Goal: Information Seeking & Learning: Learn about a topic

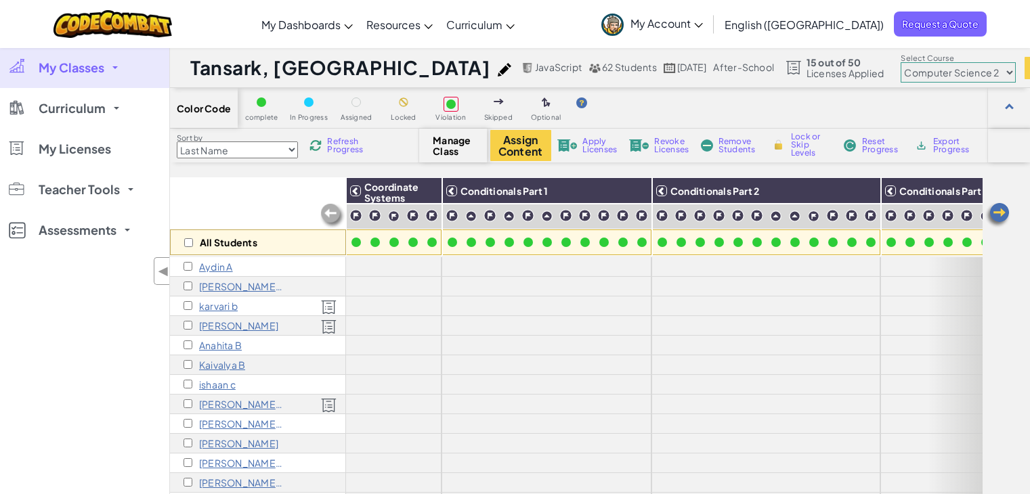
select select "5632661322961295f9428638"
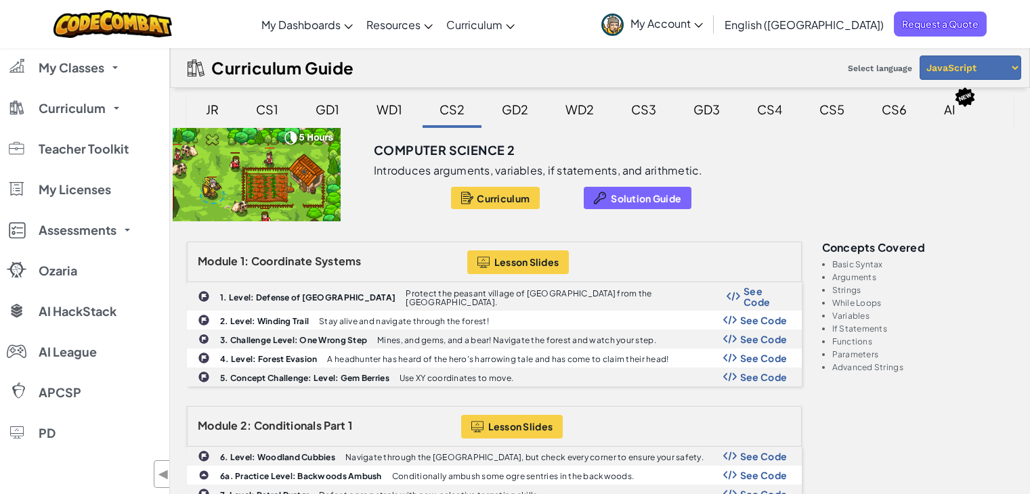
select select "javascript"
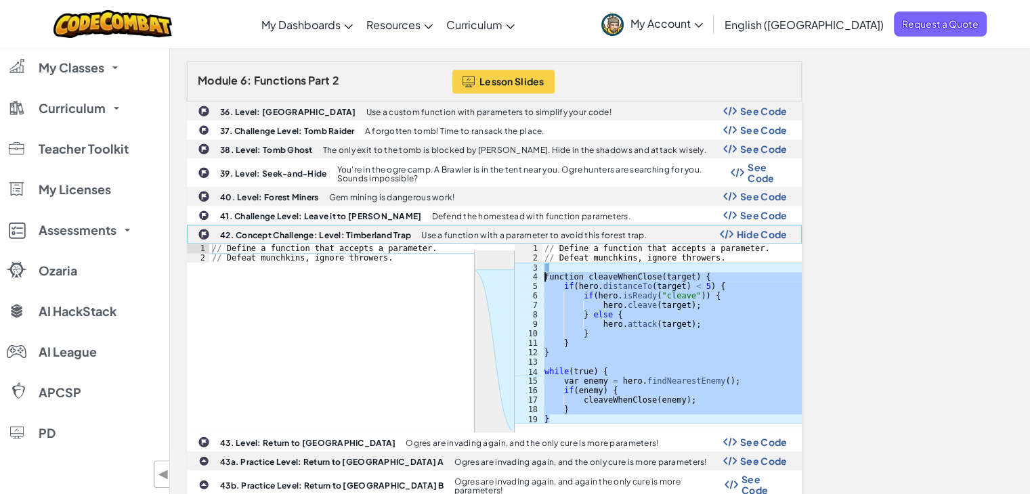
scroll to position [1297, 0]
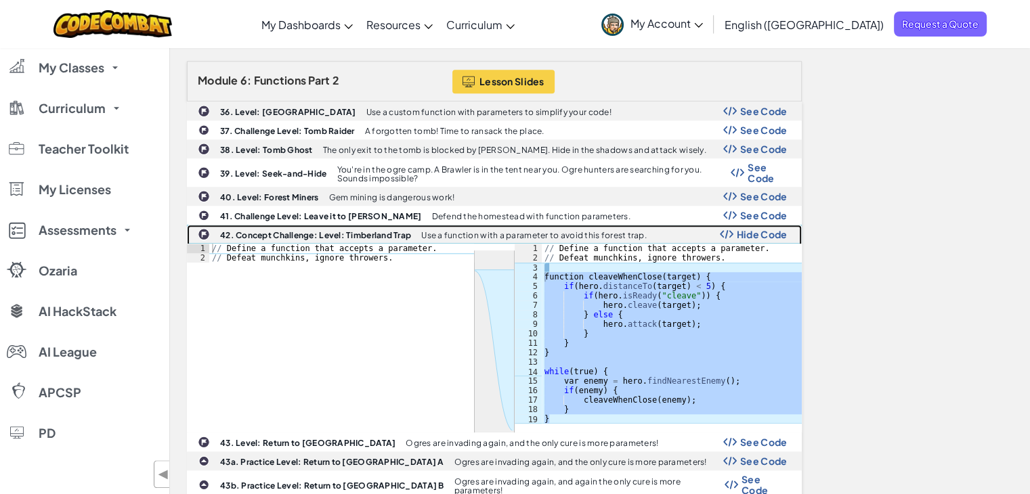
click at [764, 229] on span "Hide Code" at bounding box center [762, 234] width 51 height 11
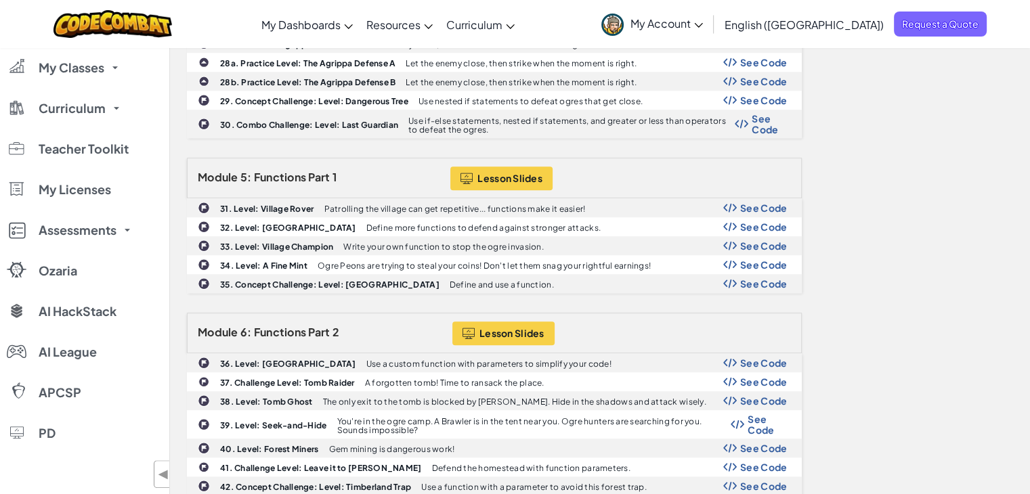
scroll to position [1026, 0]
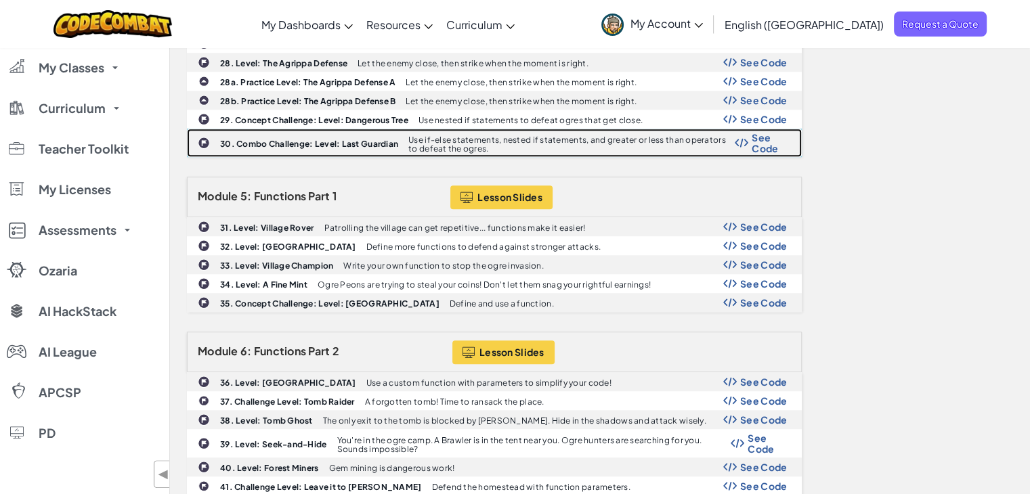
click at [785, 132] on span "See Code" at bounding box center [769, 143] width 35 height 22
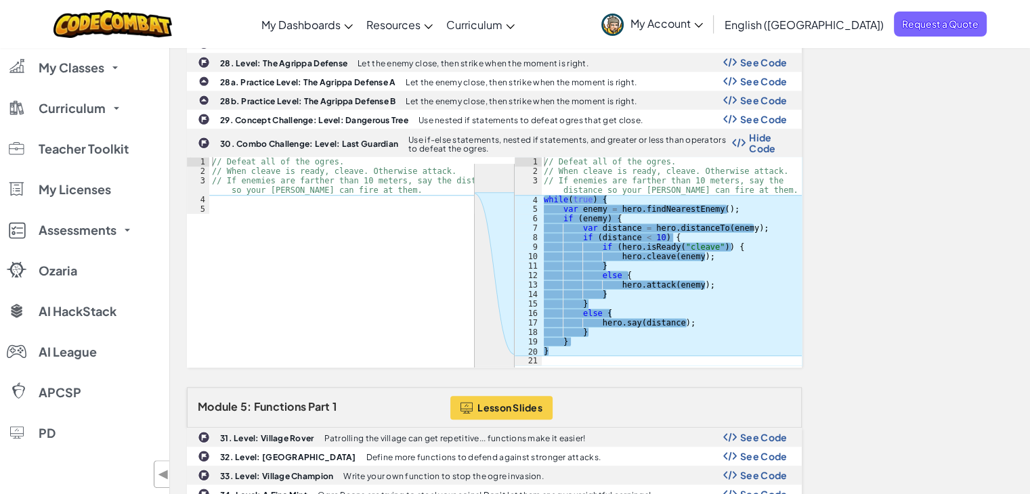
click at [905, 217] on div "Module 1: Coordinate Systems Lesson Slides 1. Level: Defense of Plainswood Prot…" at bounding box center [600, 251] width 846 height 2073
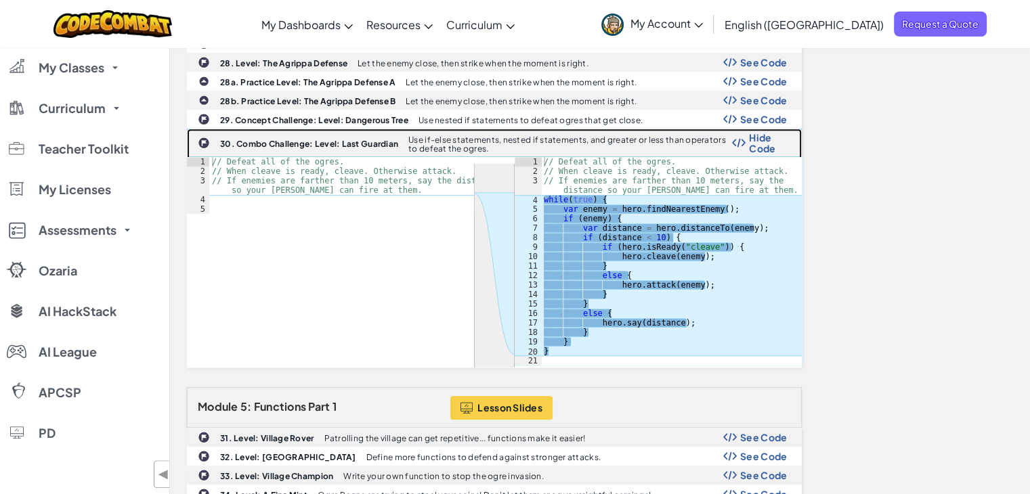
click at [767, 132] on span "Hide Code" at bounding box center [768, 143] width 38 height 22
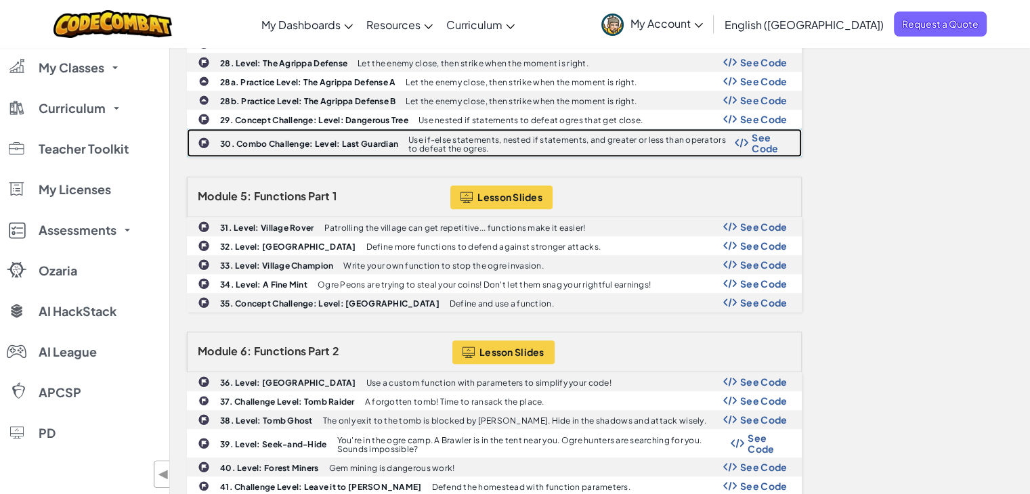
click at [767, 132] on span "See Code" at bounding box center [769, 143] width 35 height 22
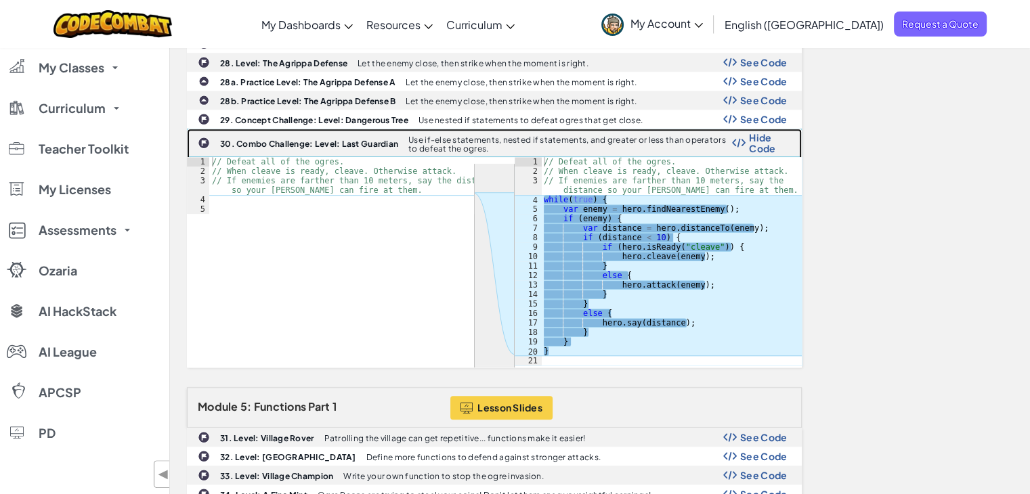
click at [765, 132] on span "Hide Code" at bounding box center [768, 143] width 38 height 22
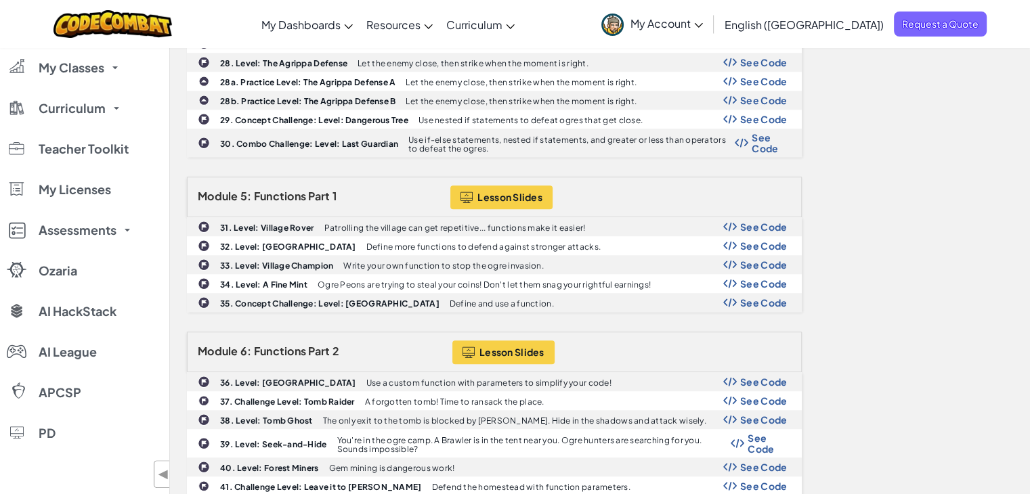
click at [896, 120] on div "Module 1: Coordinate Systems Lesson Slides 1. Level: Defense of Plainswood Prot…" at bounding box center [600, 146] width 846 height 1863
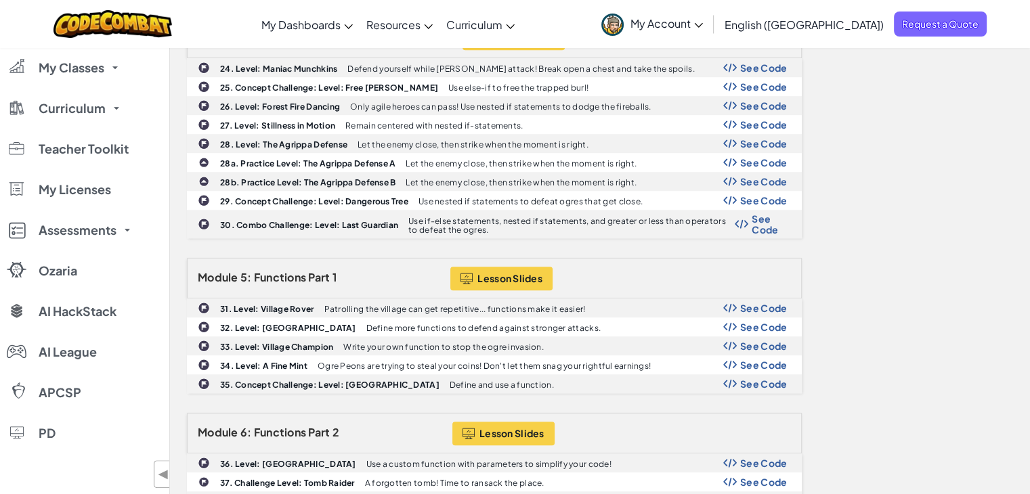
scroll to position [918, 0]
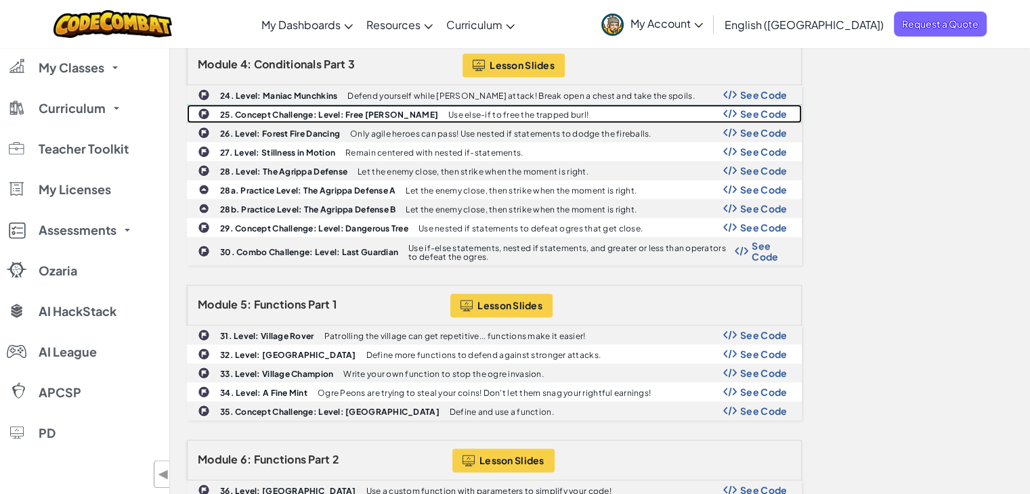
click at [747, 108] on span "See Code" at bounding box center [763, 113] width 47 height 11
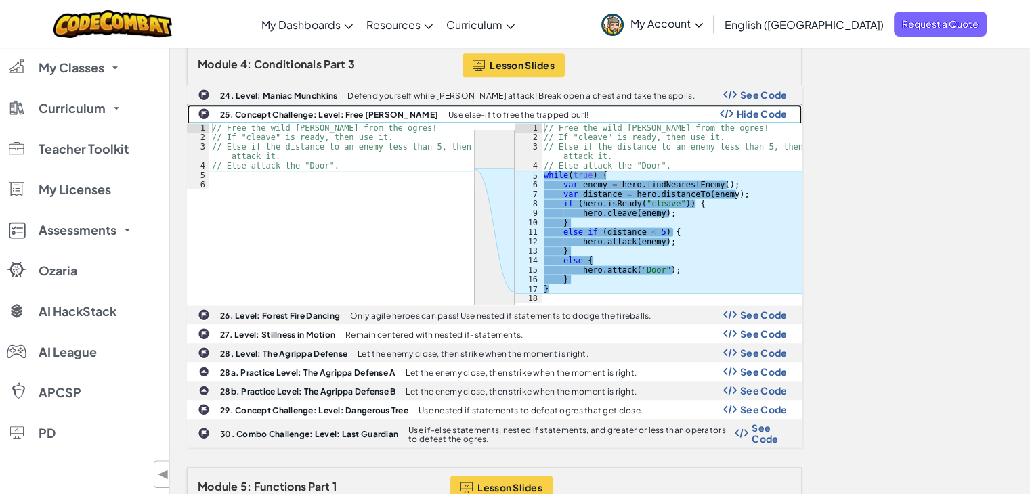
click at [773, 105] on div "25. Concept Challenge: Level: Free Billy Use else-if to free the trapped burl! …" at bounding box center [494, 114] width 613 height 18
click at [770, 108] on span "Hide Code" at bounding box center [762, 113] width 51 height 11
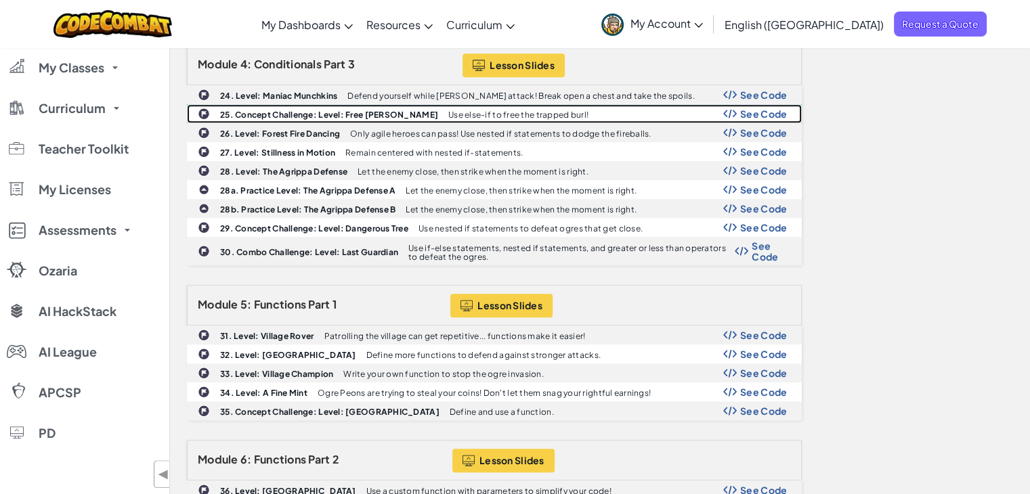
click at [764, 108] on span "See Code" at bounding box center [763, 113] width 47 height 11
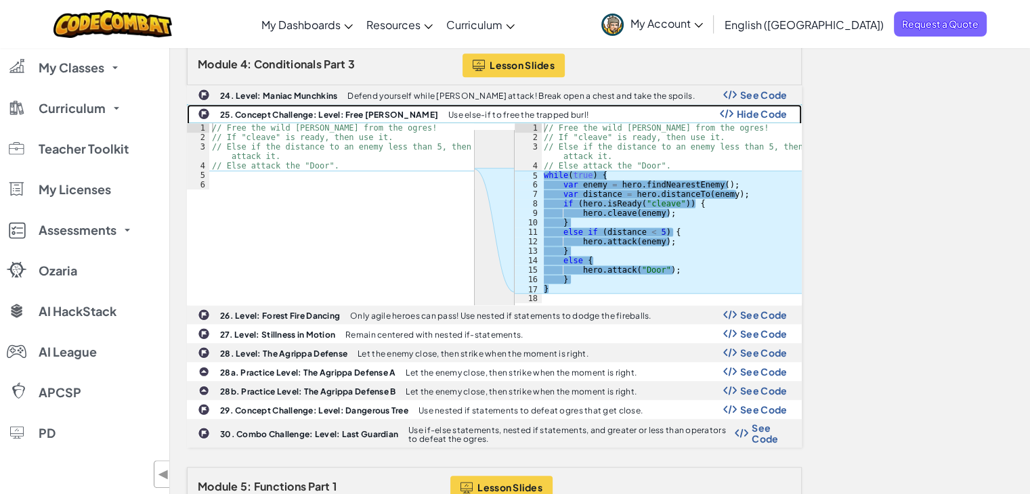
click at [764, 108] on span "Hide Code" at bounding box center [762, 113] width 51 height 11
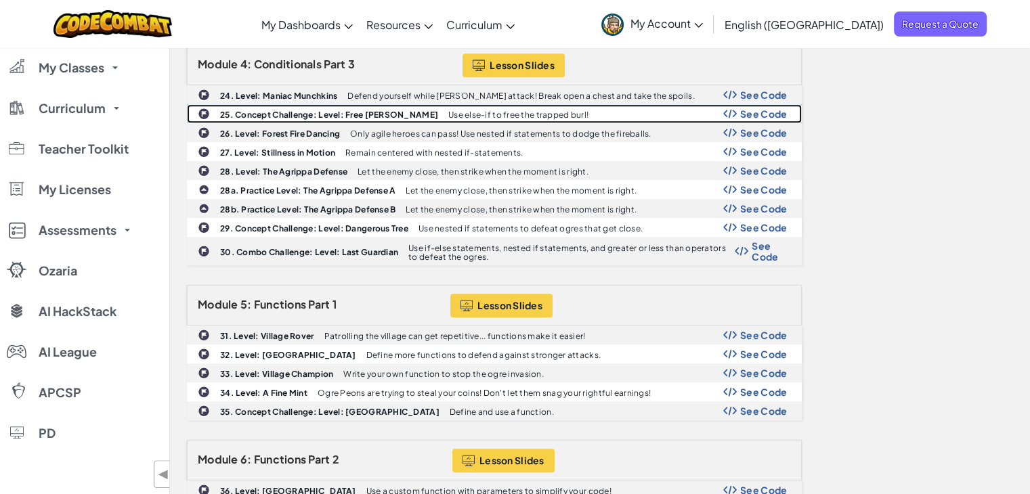
click at [764, 108] on span "See Code" at bounding box center [763, 113] width 47 height 11
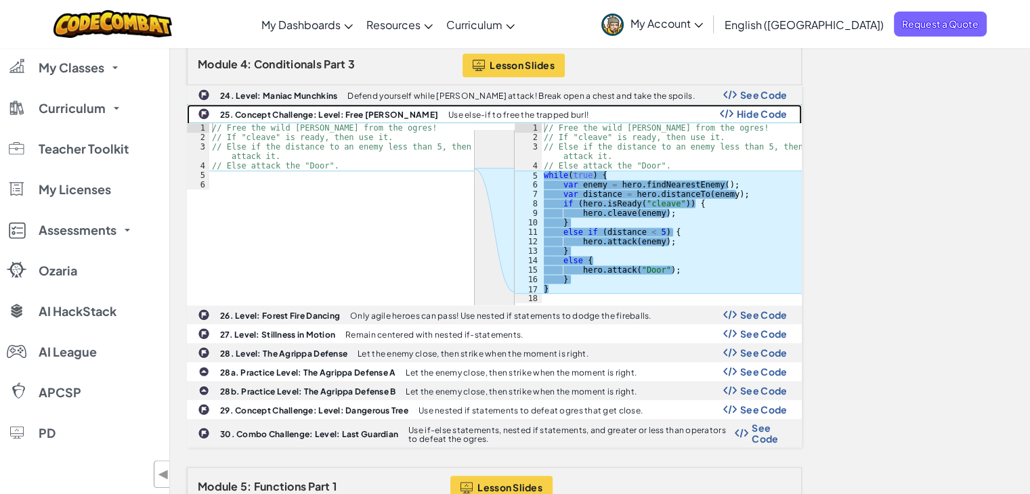
click at [739, 108] on span "Hide Code" at bounding box center [762, 113] width 51 height 11
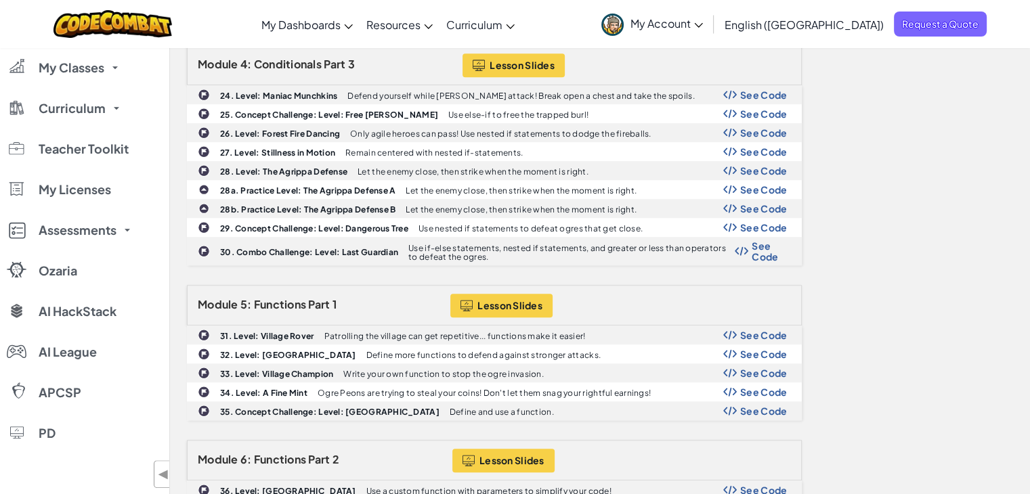
click at [899, 312] on div "Module 1: Coordinate Systems Lesson Slides 1. Level: Defense of Plainswood Prot…" at bounding box center [600, 255] width 846 height 1863
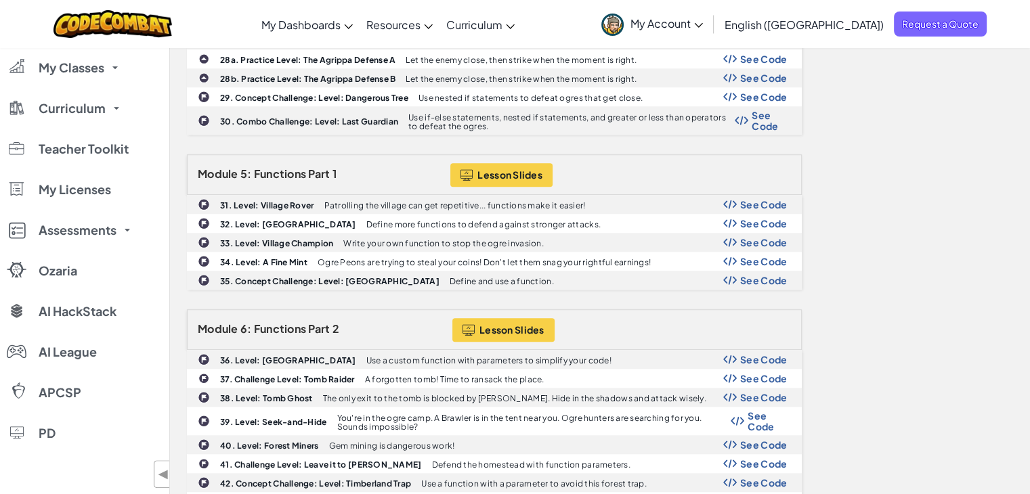
scroll to position [1108, 0]
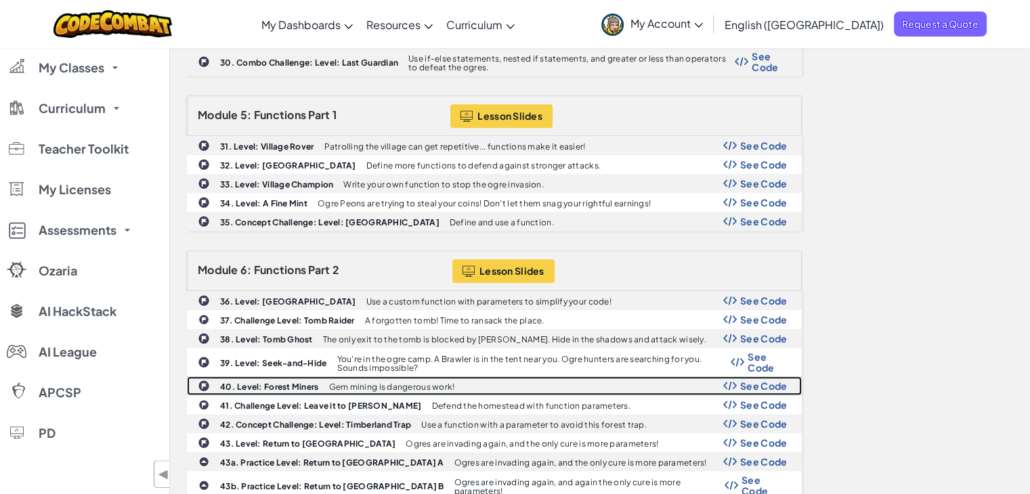
click at [747, 377] on div "40. Level: Forest Miners Gem mining is dangerous work! See Code" at bounding box center [494, 386] width 613 height 18
click at [764, 380] on span "See Code" at bounding box center [763, 385] width 47 height 11
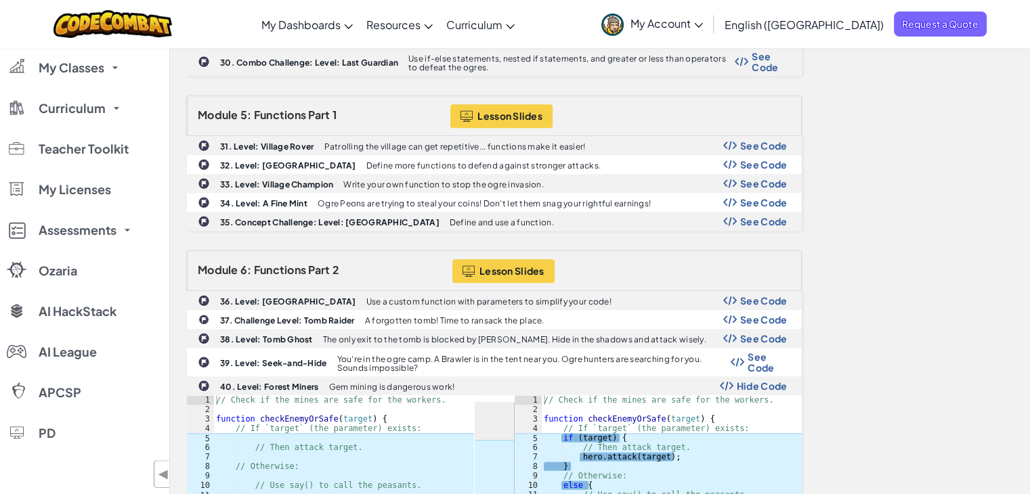
click at [833, 429] on div "Module 1: Coordinate Systems Lesson Slides 1. Level: Defense of Plainswood Prot…" at bounding box center [600, 213] width 846 height 2158
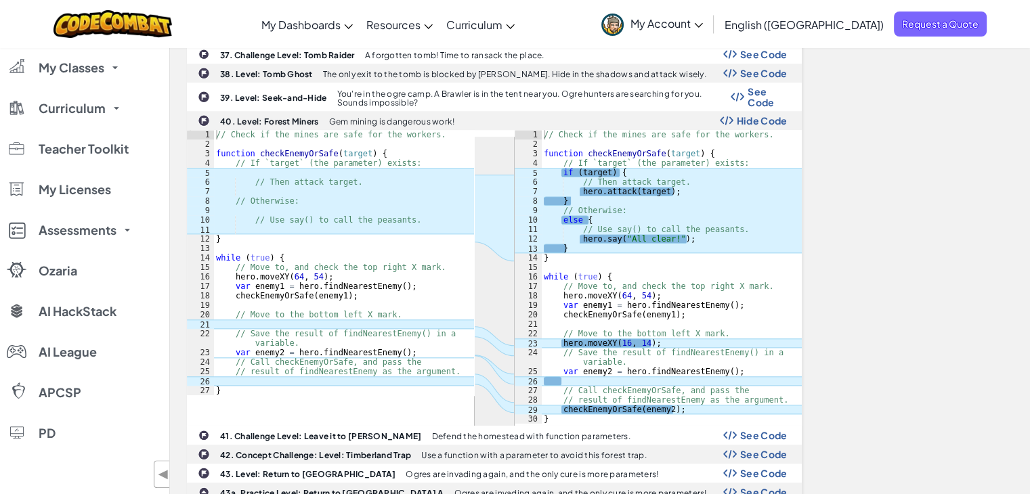
scroll to position [1378, 0]
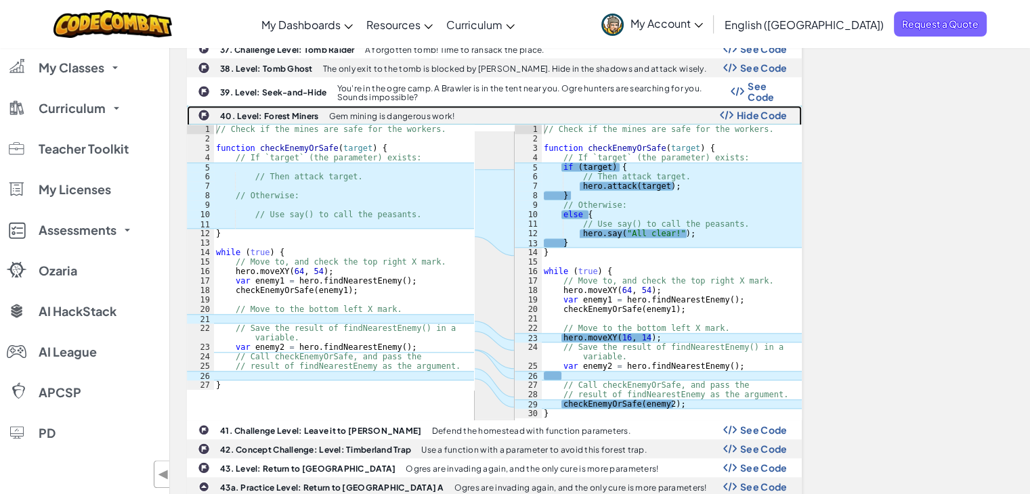
click at [747, 110] on span "Hide Code" at bounding box center [762, 115] width 51 height 11
